Goal: Transaction & Acquisition: Purchase product/service

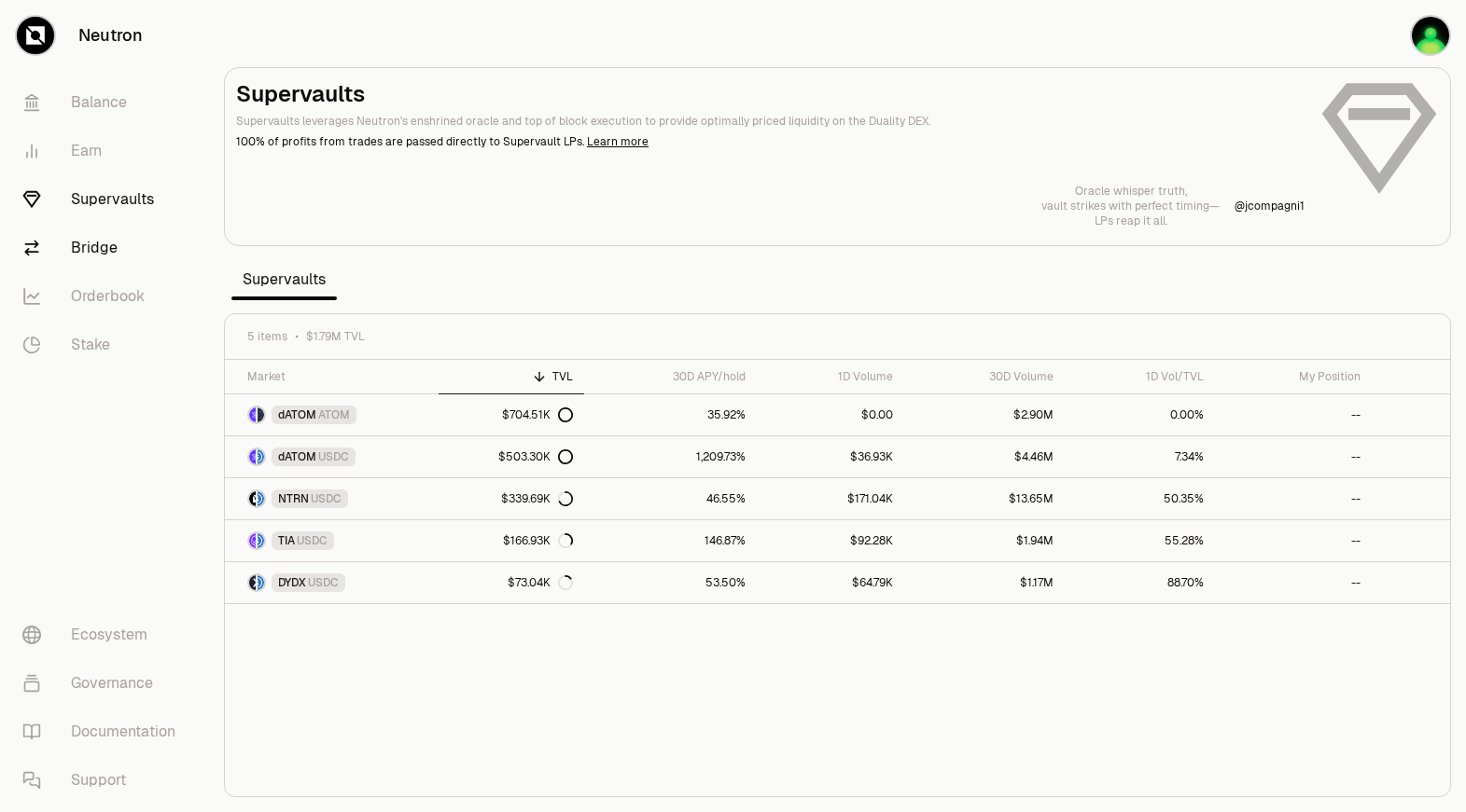
click at [117, 249] on link "Bridge" at bounding box center [104, 248] width 194 height 49
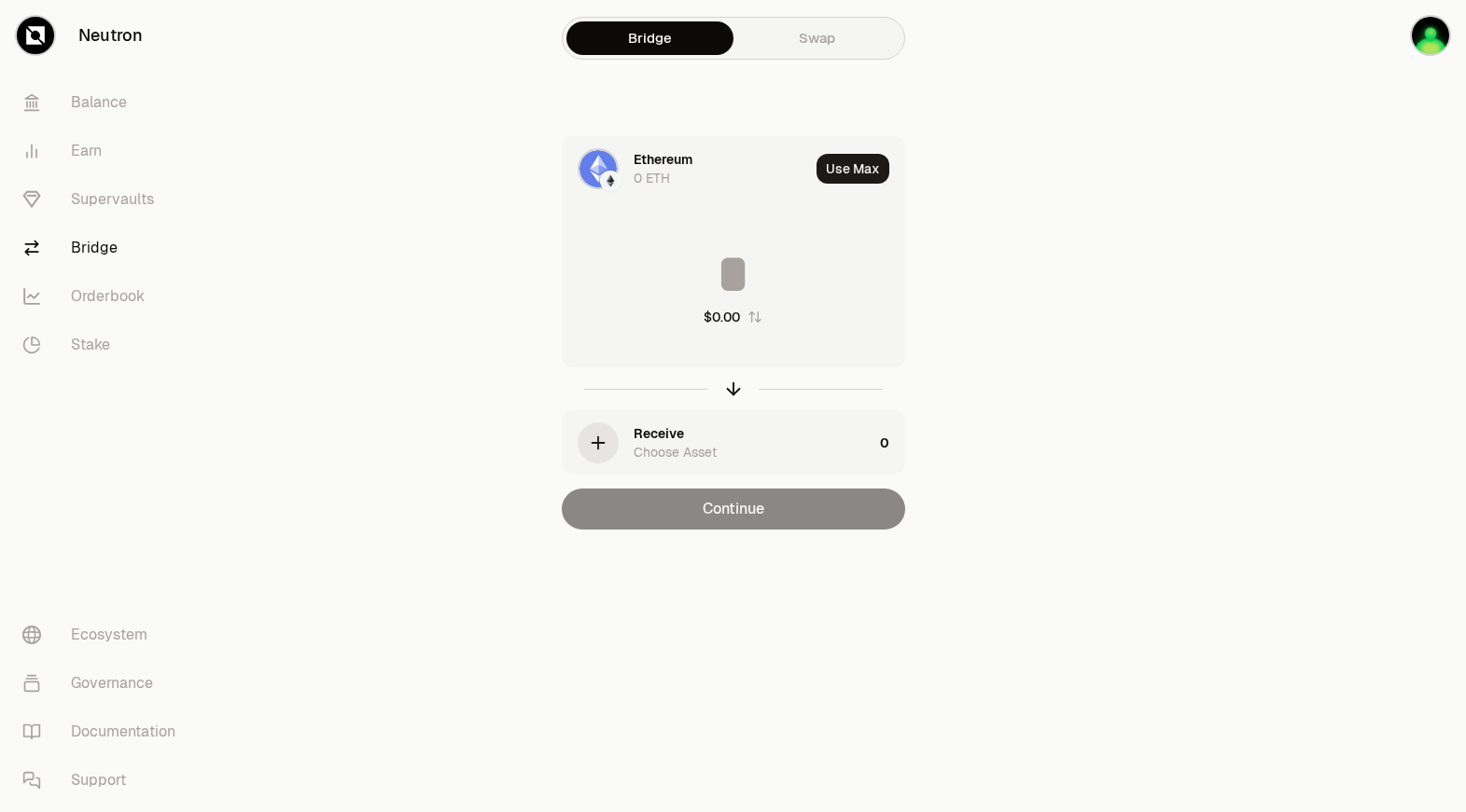
click at [671, 163] on div "Ethereum" at bounding box center [663, 160] width 59 height 19
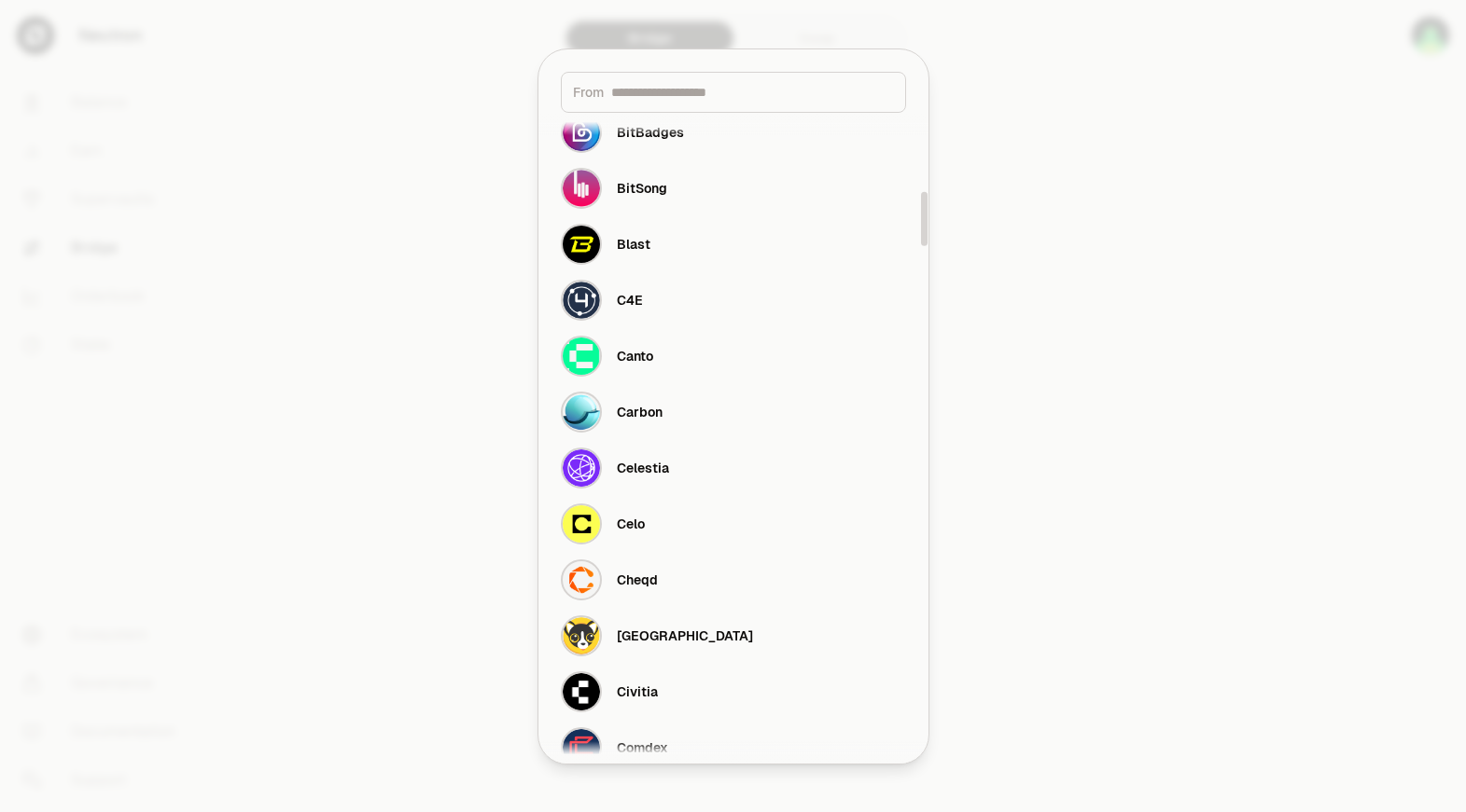
scroll to position [932, 0]
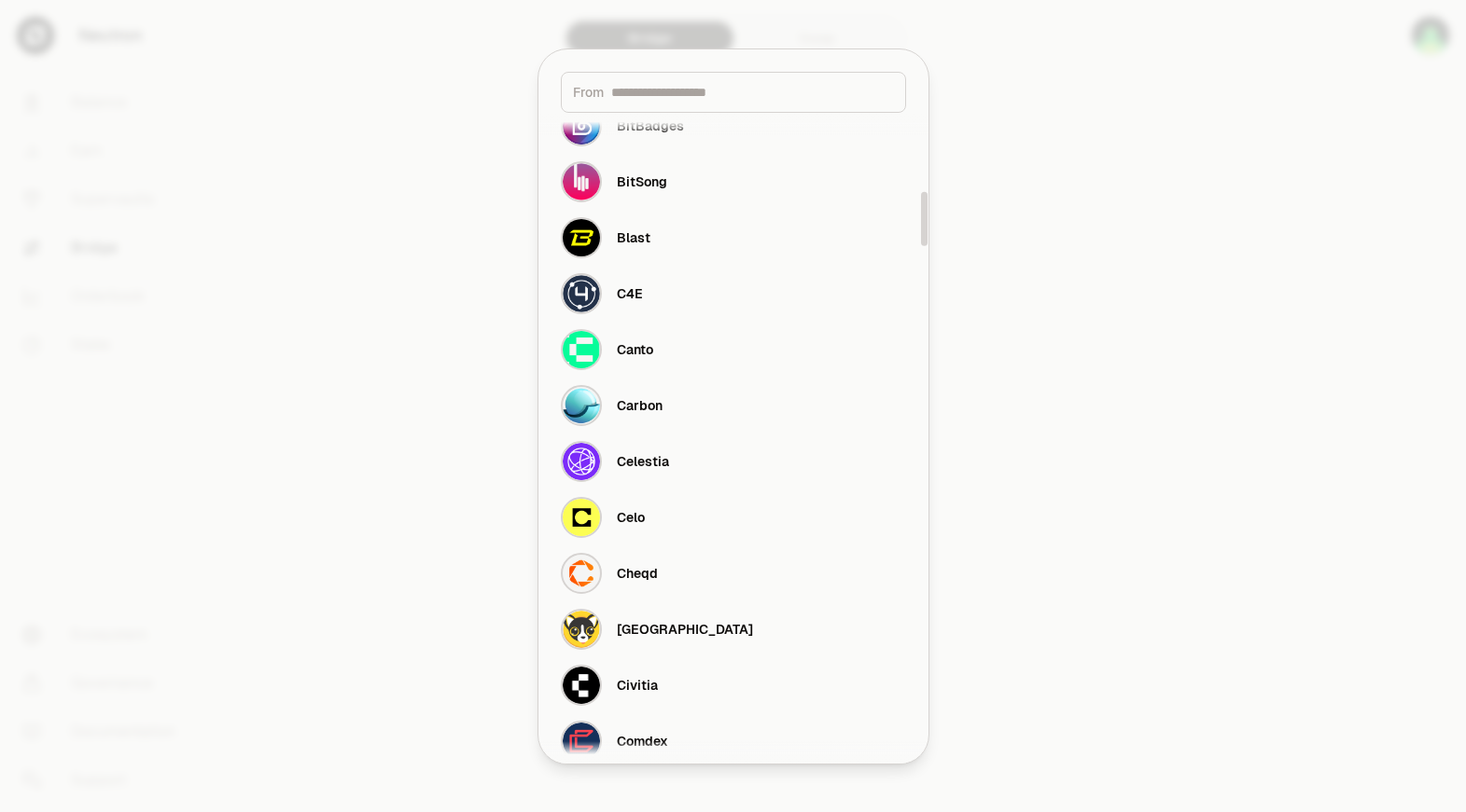
click at [1146, 558] on div at bounding box center [733, 406] width 1466 height 812
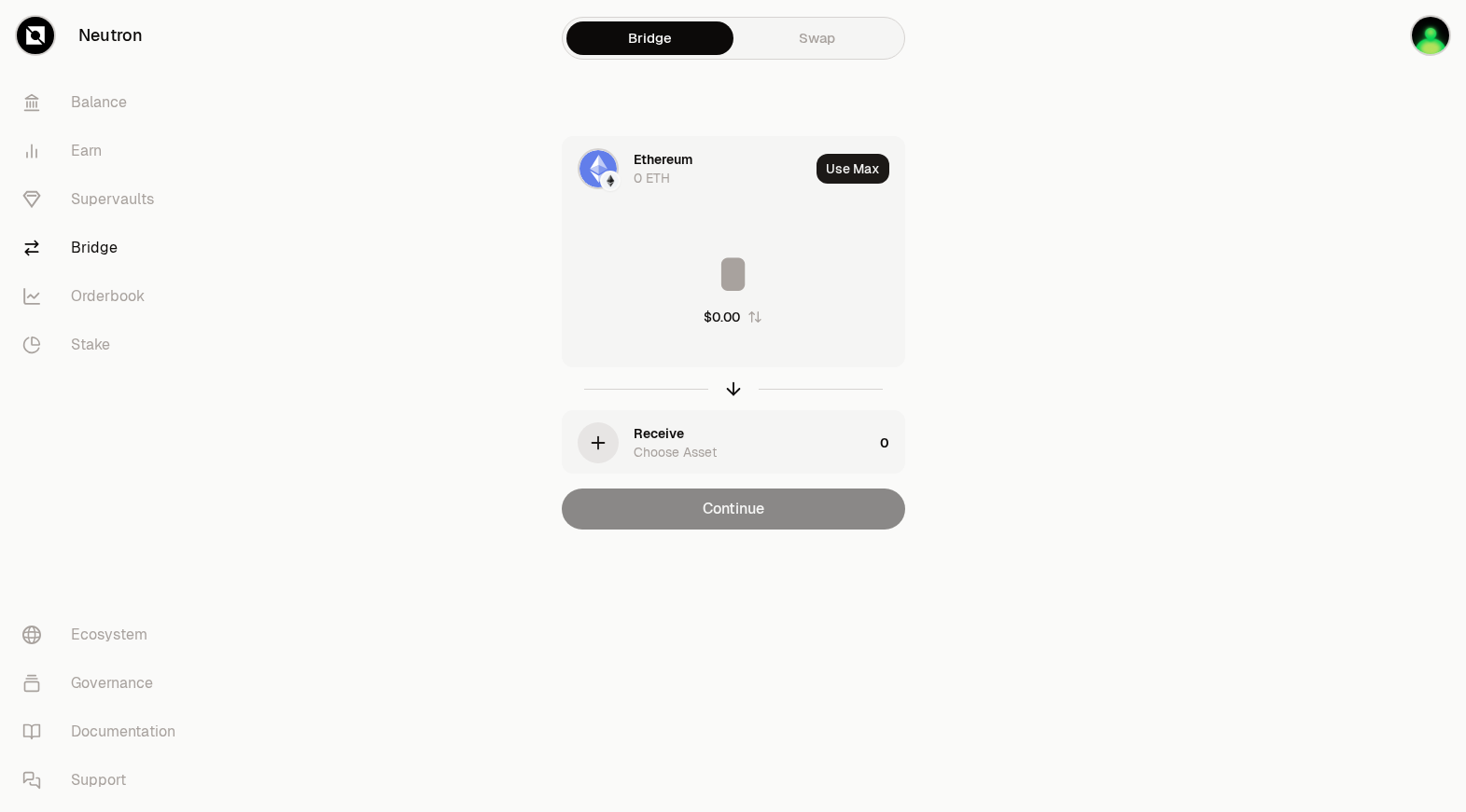
click at [600, 429] on div "button" at bounding box center [598, 444] width 41 height 41
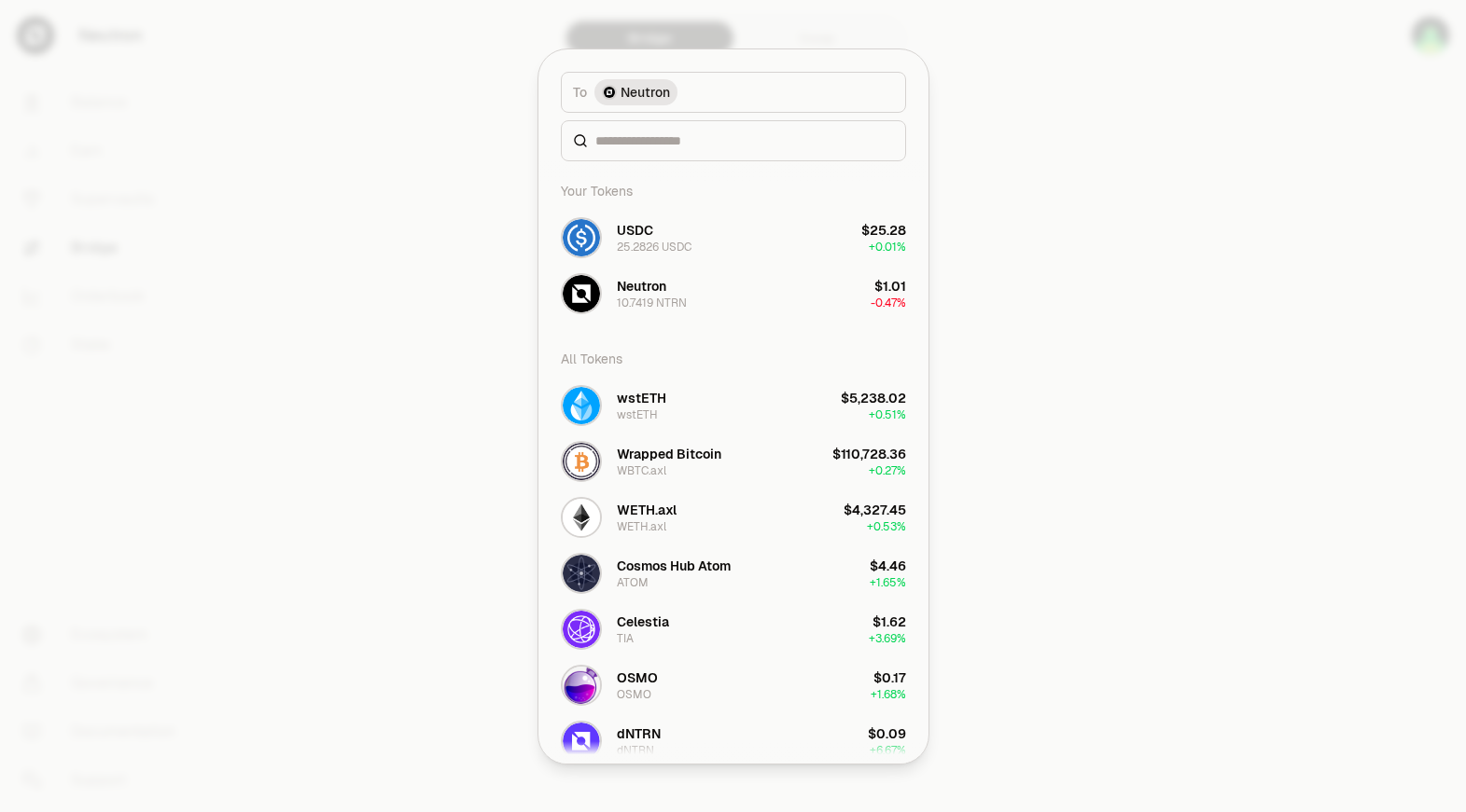
click at [1110, 398] on div at bounding box center [733, 406] width 1466 height 812
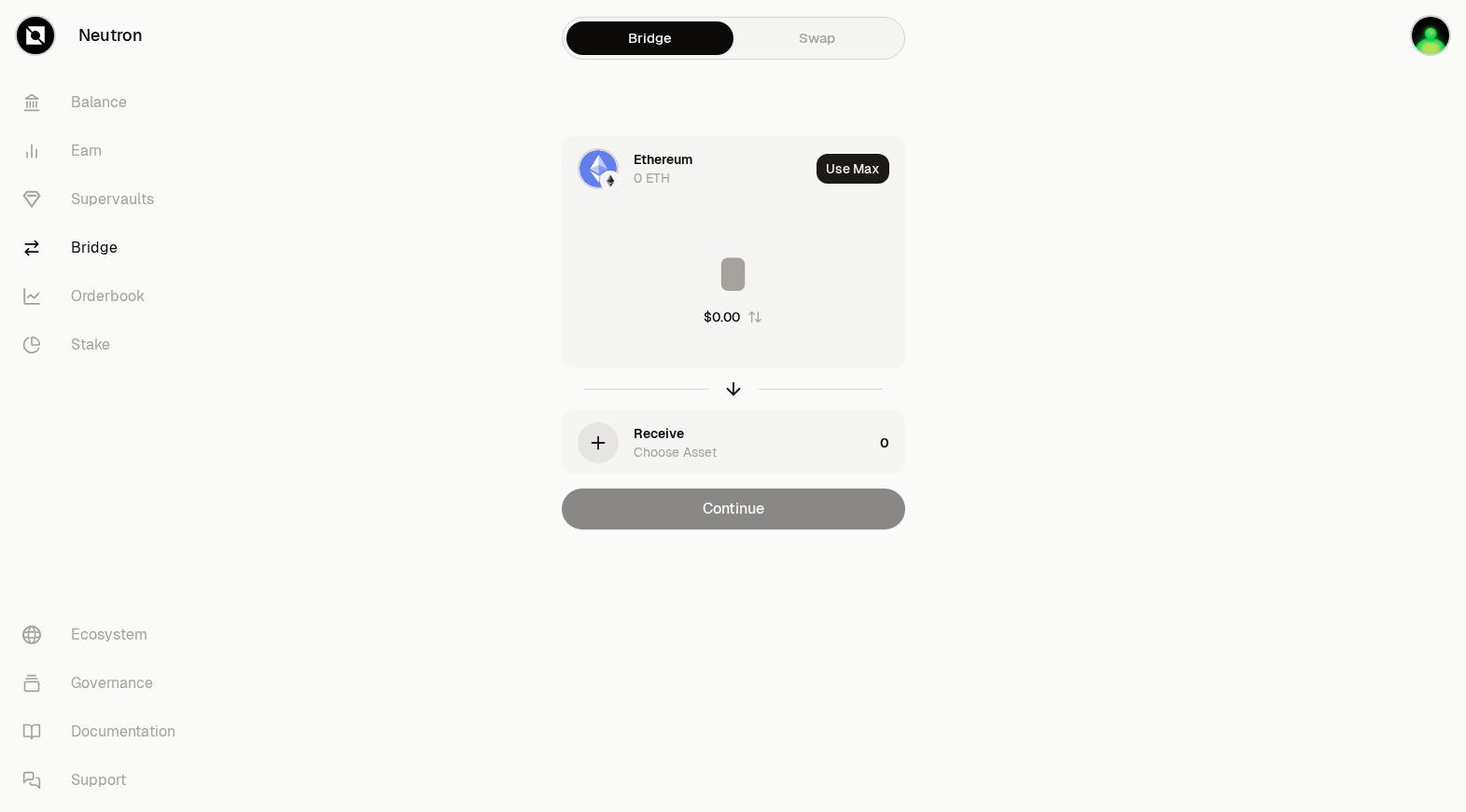
click at [597, 173] on img at bounding box center [598, 169] width 38 height 38
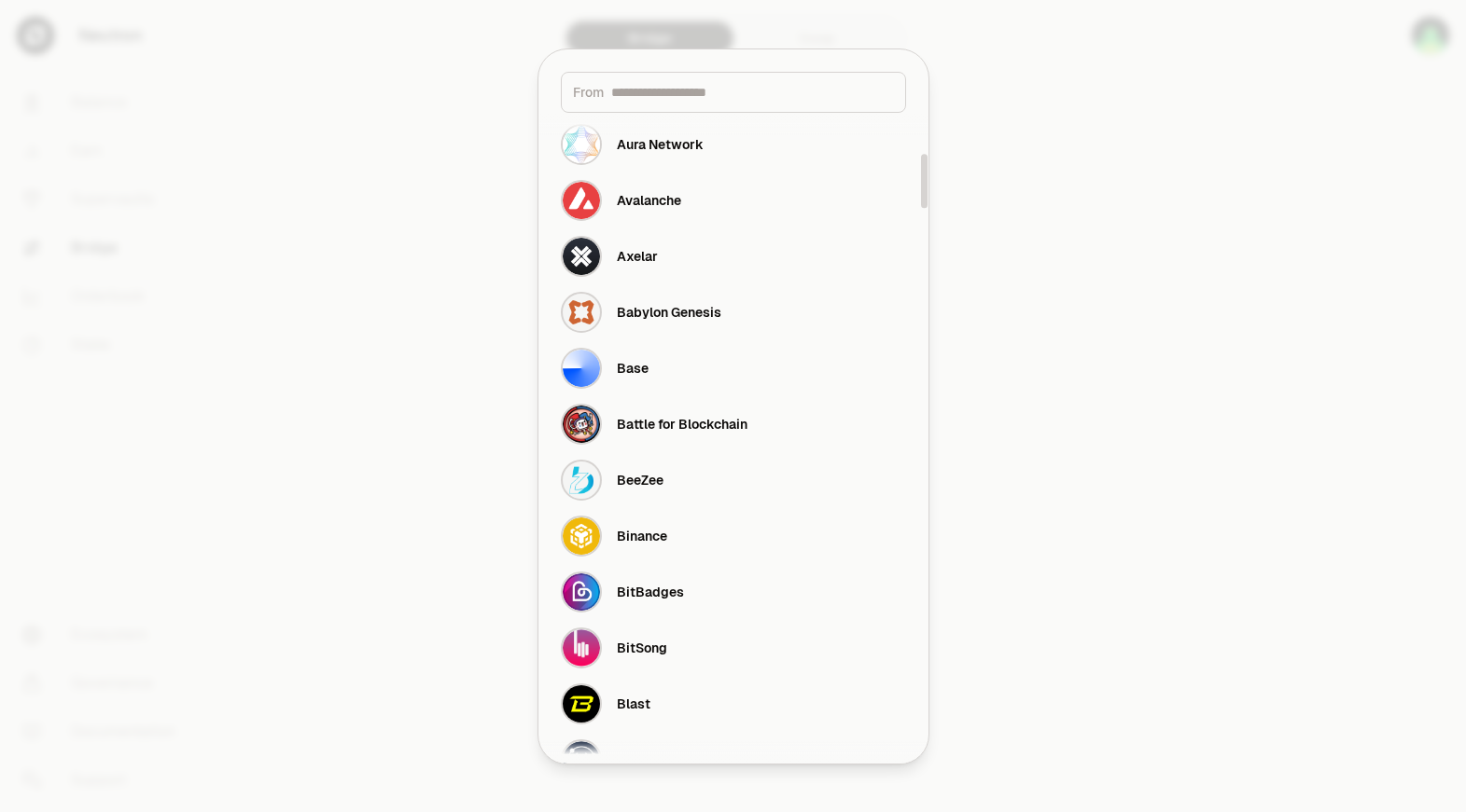
scroll to position [1026, 0]
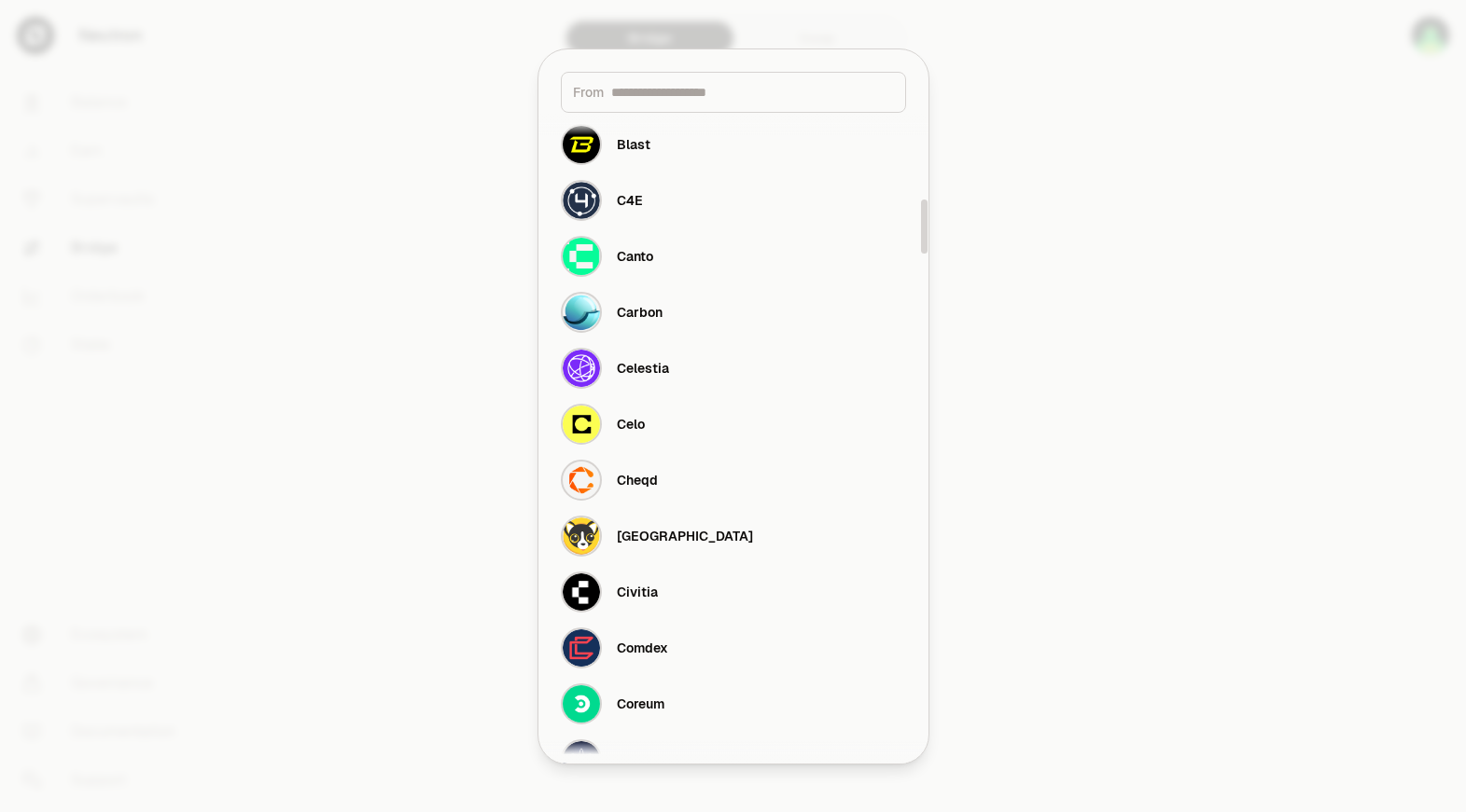
click at [1222, 542] on div at bounding box center [733, 406] width 1466 height 812
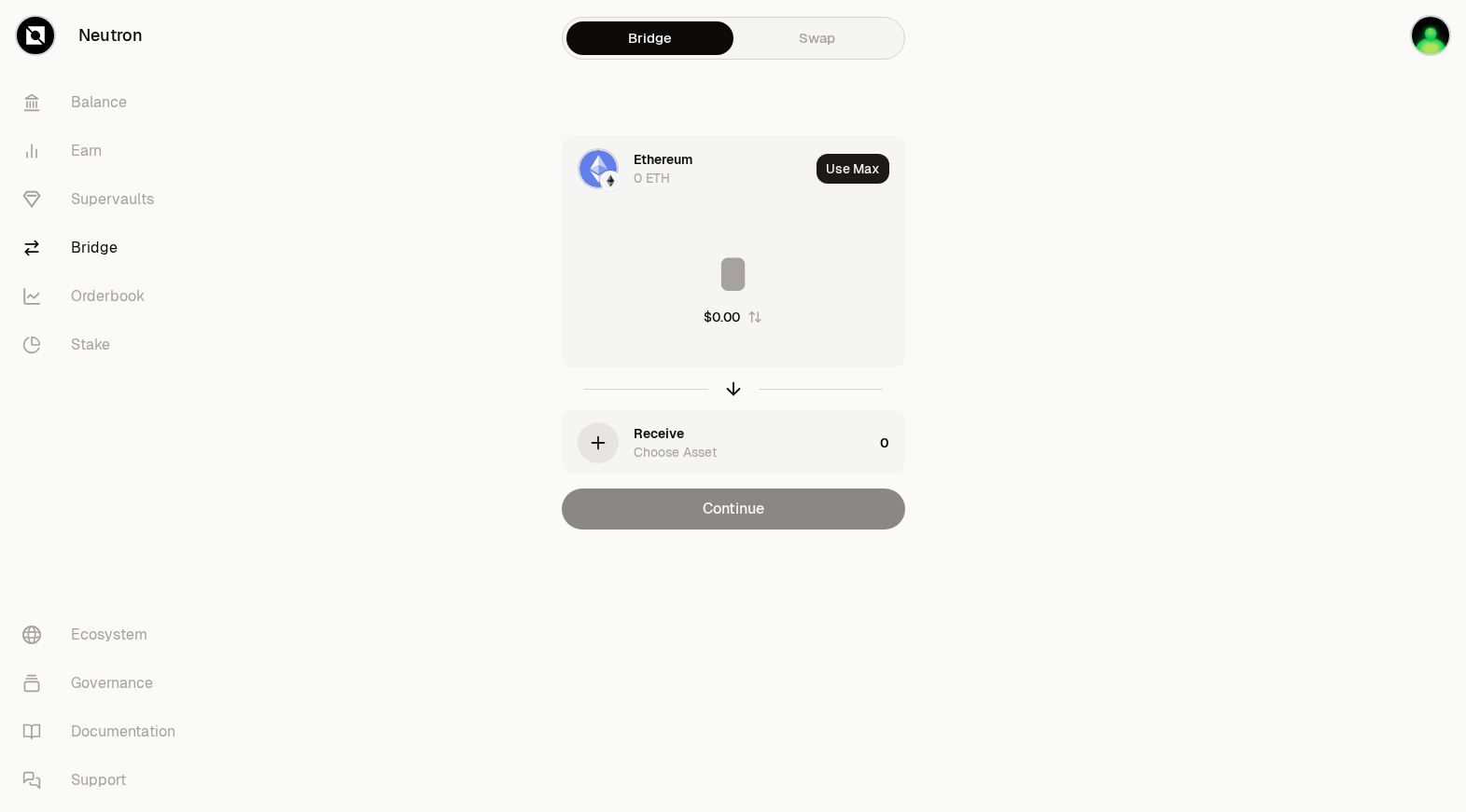
click at [826, 45] on link "Swap" at bounding box center [817, 39] width 167 height 34
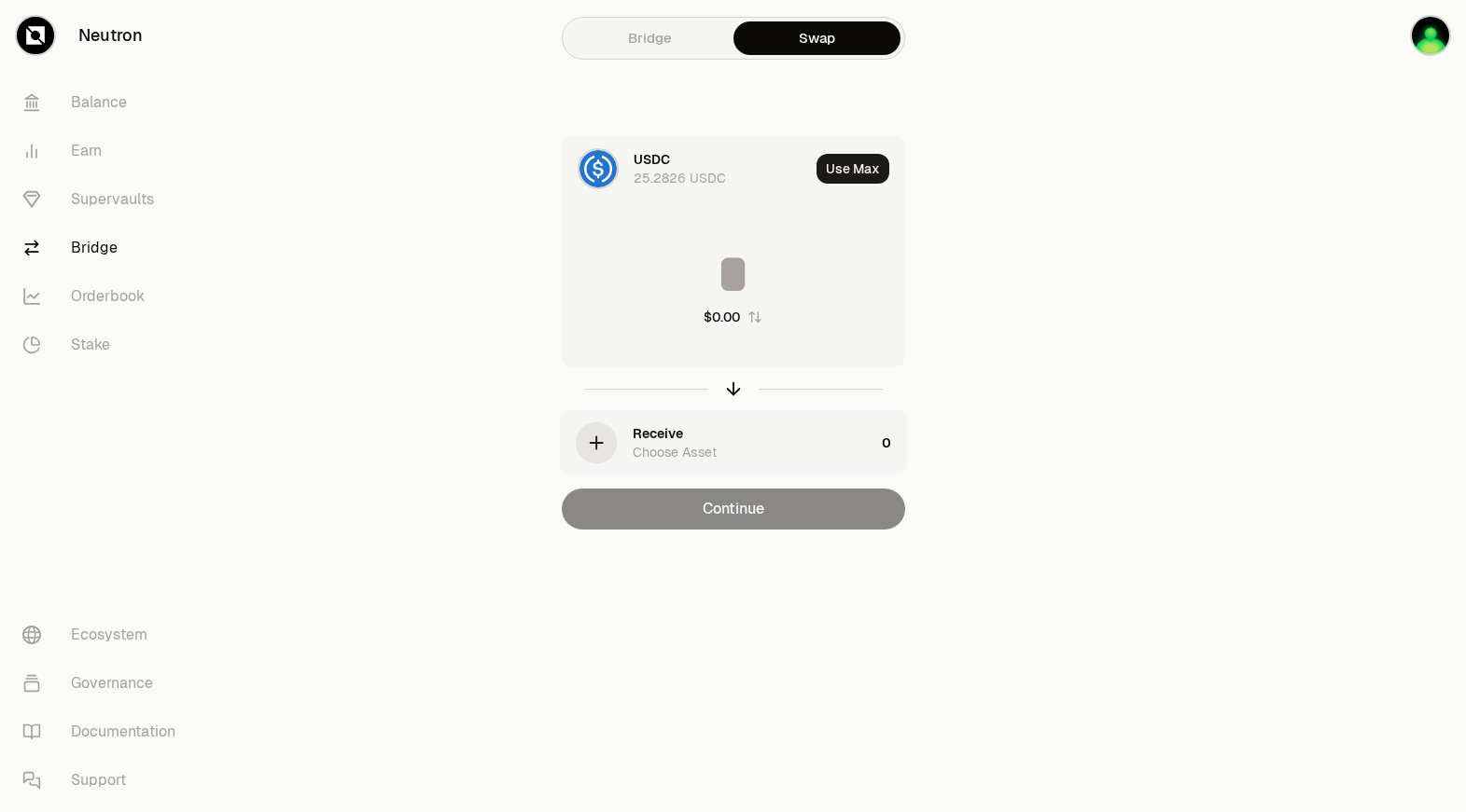
click at [658, 159] on div "USDC" at bounding box center [652, 160] width 37 height 19
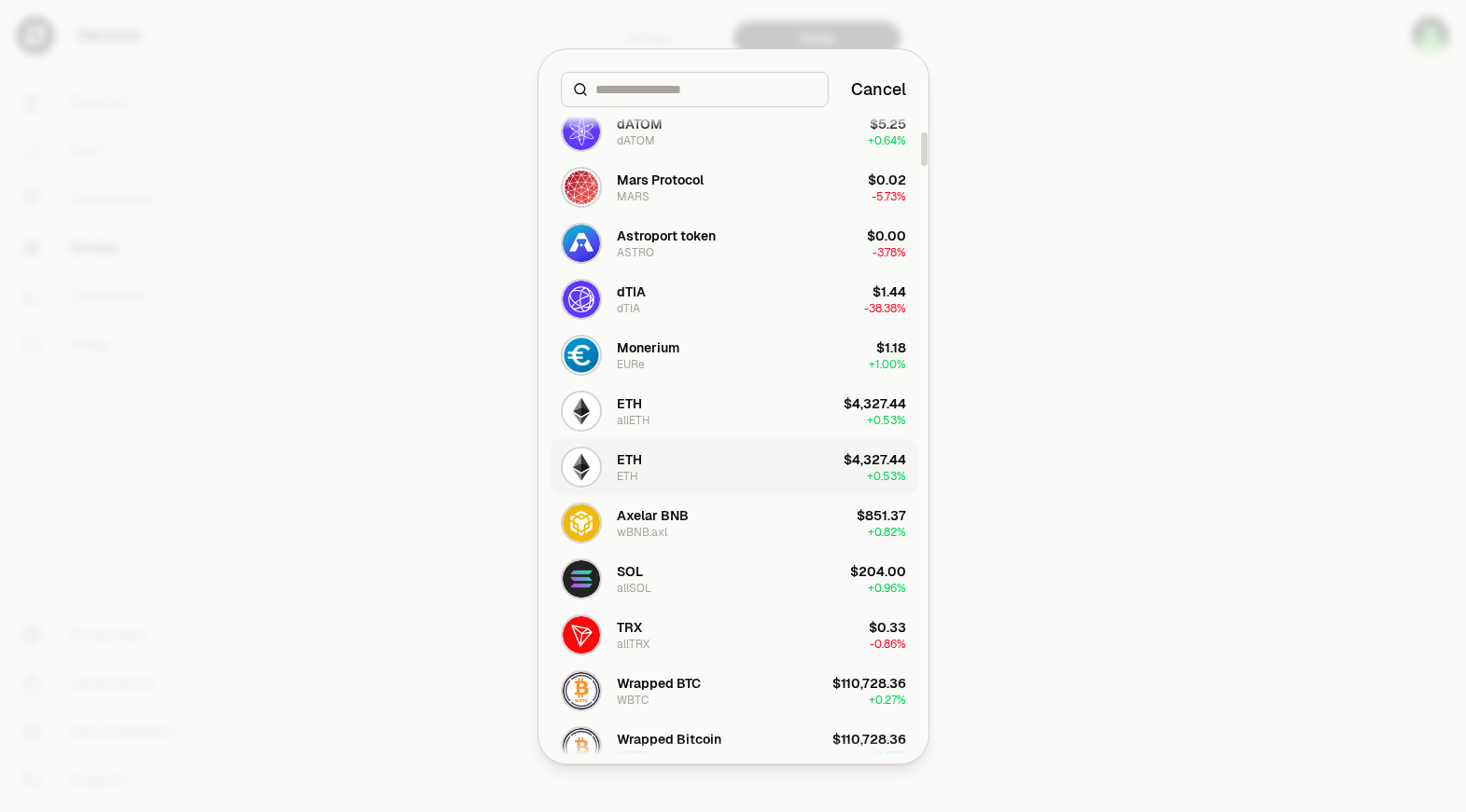
scroll to position [653, 0]
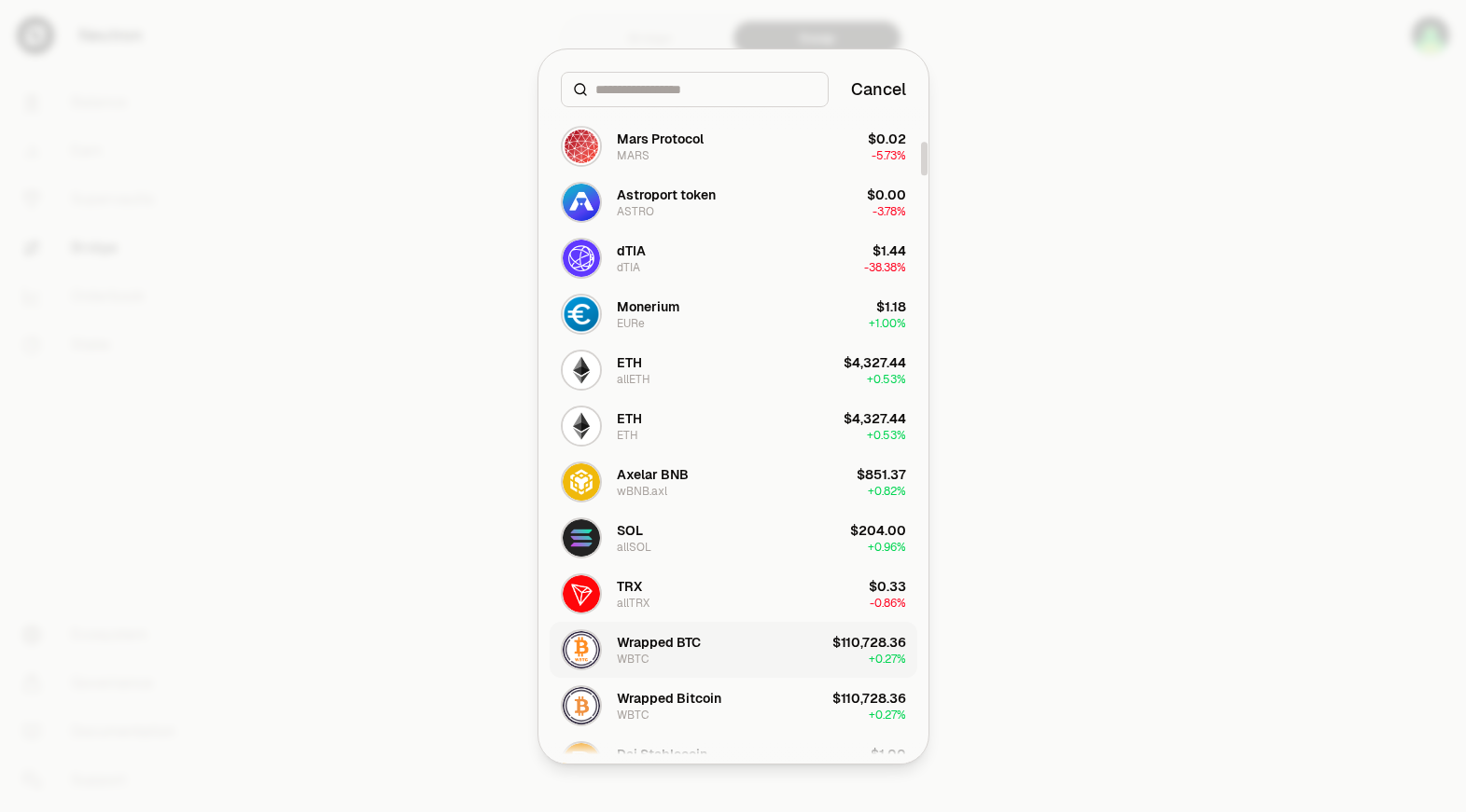
click at [737, 643] on button "Wrapped BTC WBTC $110,728.36 + 0.27%" at bounding box center [733, 650] width 368 height 56
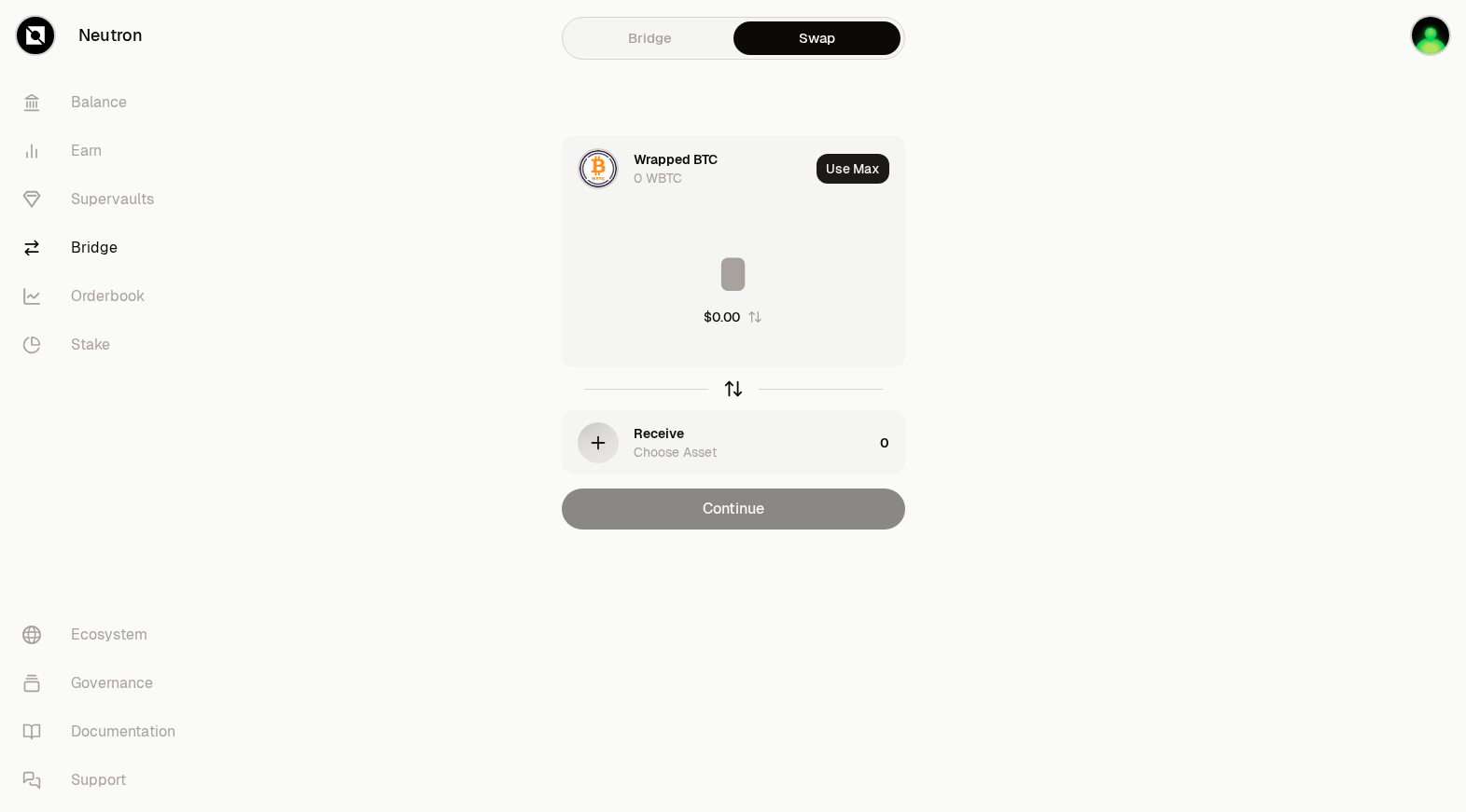
click at [729, 380] on icon "button" at bounding box center [733, 389] width 21 height 21
click at [606, 168] on div at bounding box center [560, 131] width 116 height 116
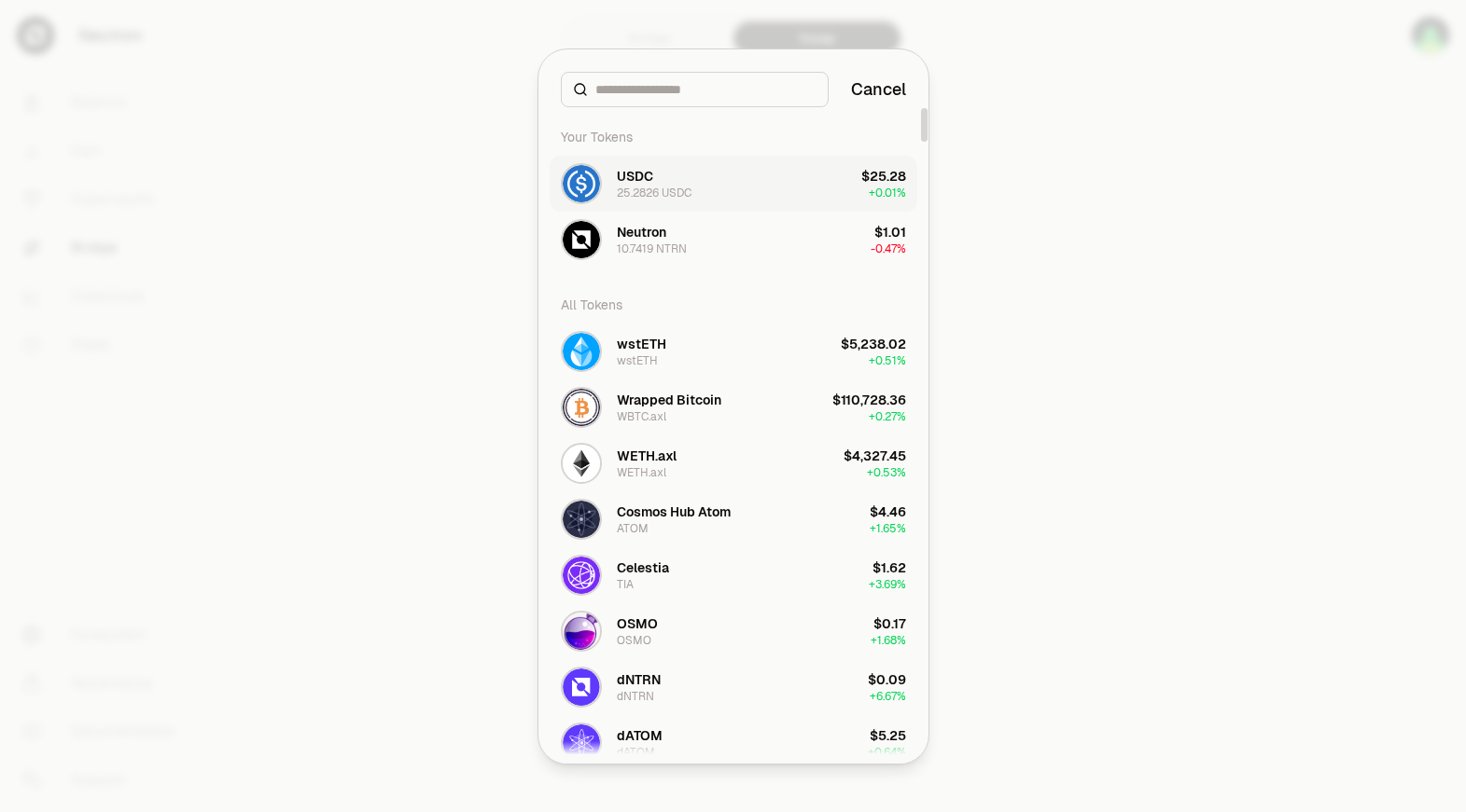
click at [717, 201] on button "USDC 25.2826 USDC $25.28 + 0.01%" at bounding box center [733, 184] width 368 height 56
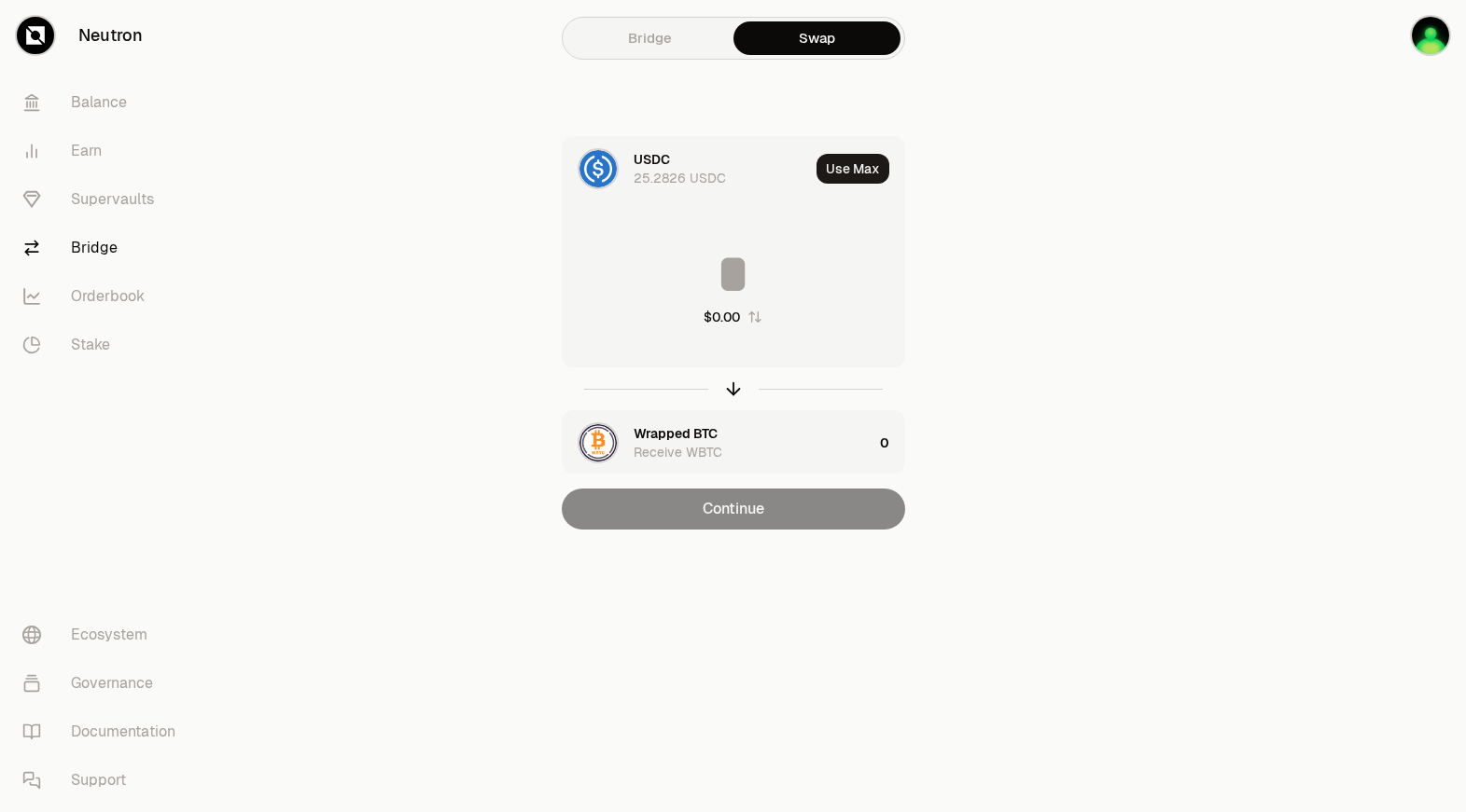
click at [723, 296] on input at bounding box center [733, 274] width 341 height 56
type input "*****"
click at [636, 156] on div "USDC" at bounding box center [652, 160] width 37 height 19
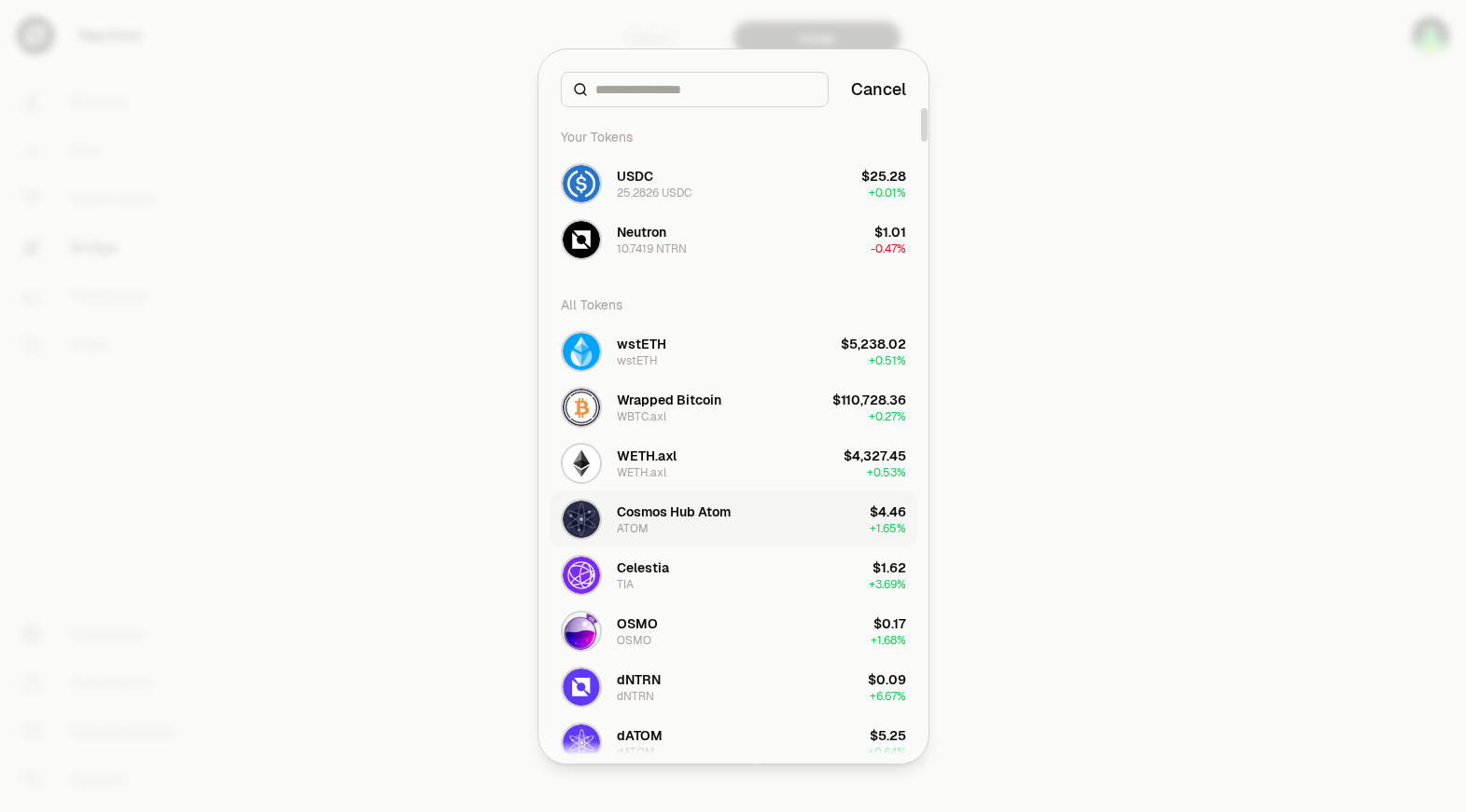
click at [717, 510] on div "Cosmos Hub Atom" at bounding box center [673, 512] width 114 height 19
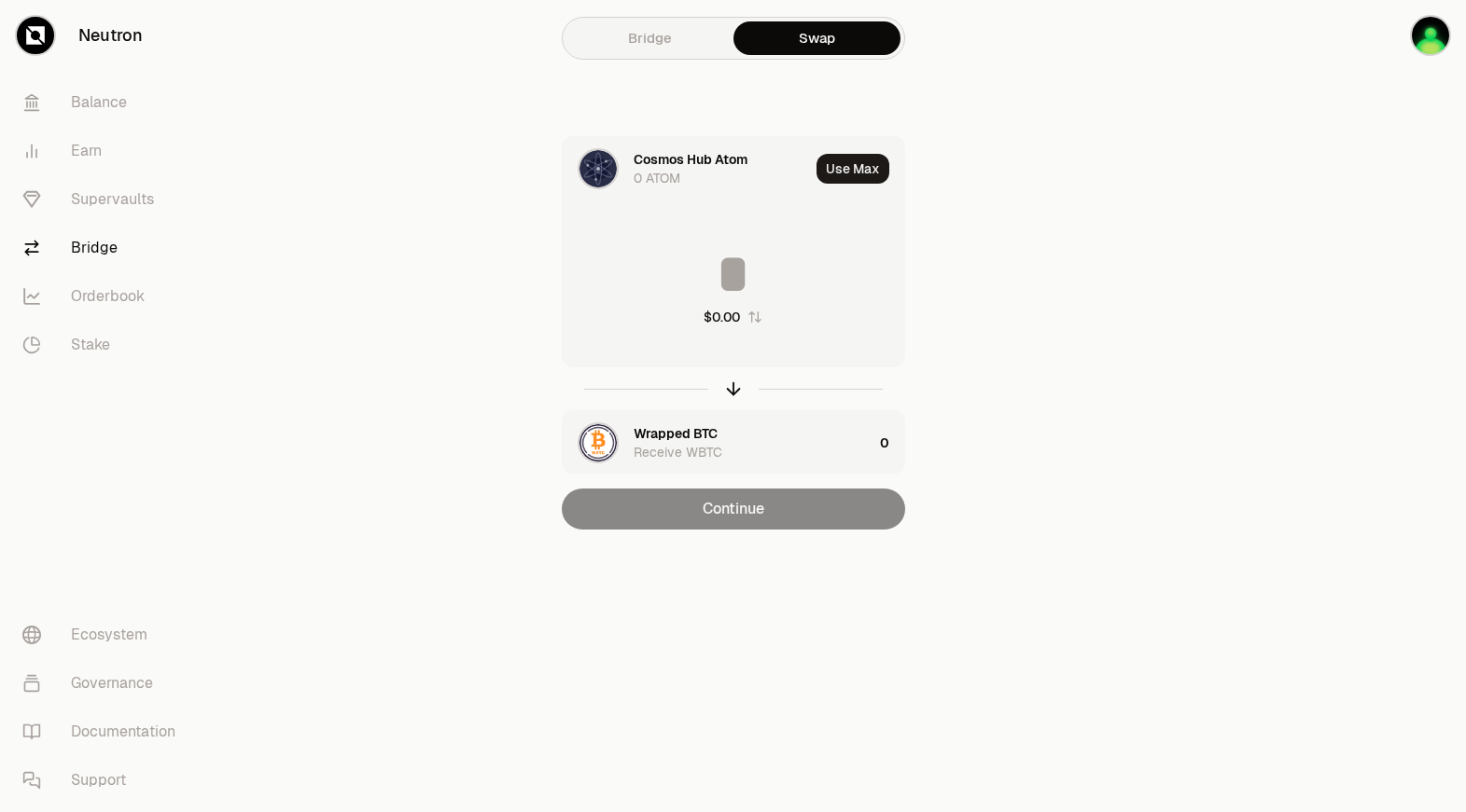
click at [723, 275] on input at bounding box center [733, 274] width 341 height 56
type input "****"
click at [673, 35] on link "Bridge" at bounding box center [650, 39] width 167 height 34
